Goal: Information Seeking & Learning: Learn about a topic

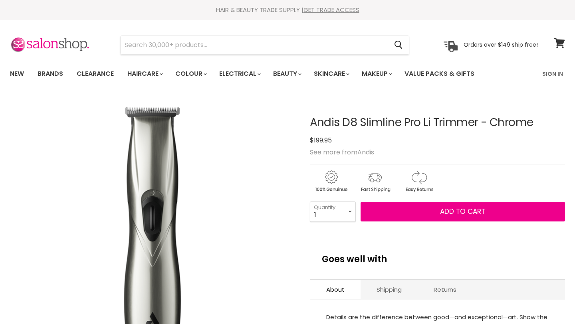
scroll to position [160, 0]
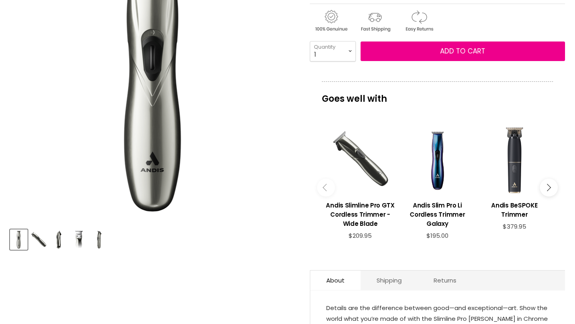
click at [386, 129] on div "View product:Andis Slimline Pro GTX Cordless Trimmer - Wide Blade" at bounding box center [360, 160] width 69 height 69
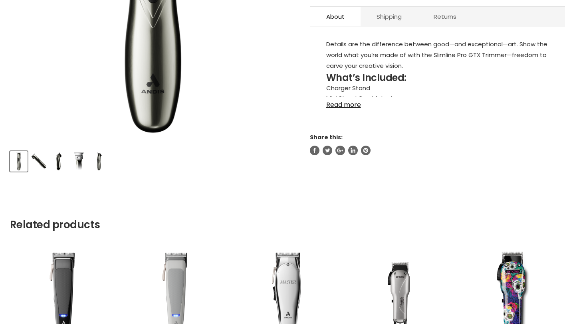
scroll to position [233, 0]
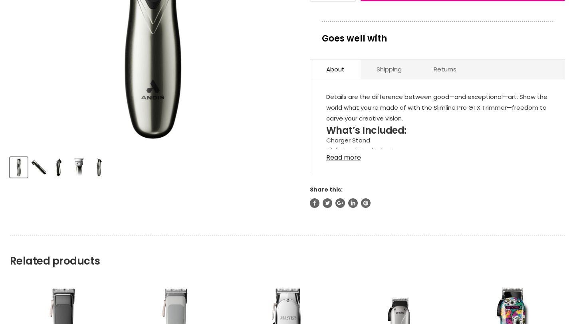
click at [346, 156] on link "Read more" at bounding box center [437, 155] width 223 height 12
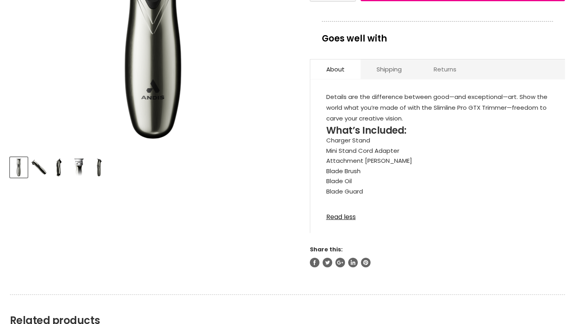
click at [446, 71] on link "Returns" at bounding box center [444, 69] width 55 height 20
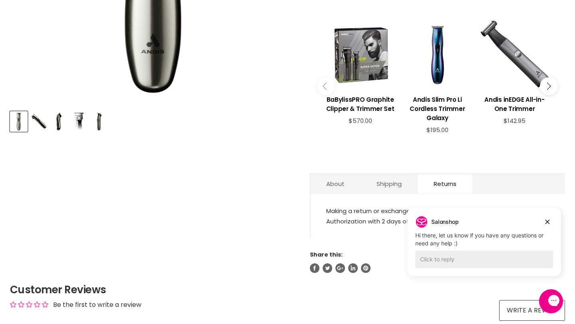
scroll to position [305, 0]
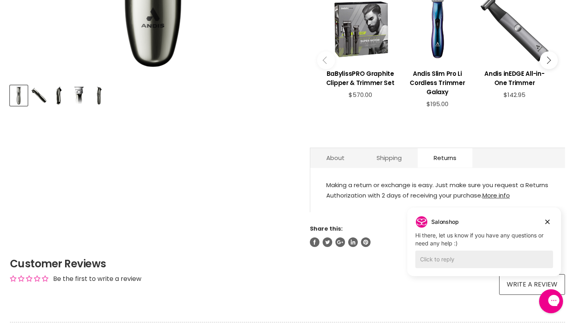
click at [510, 191] on link "More info" at bounding box center [496, 195] width 28 height 8
